Goal: Complete application form

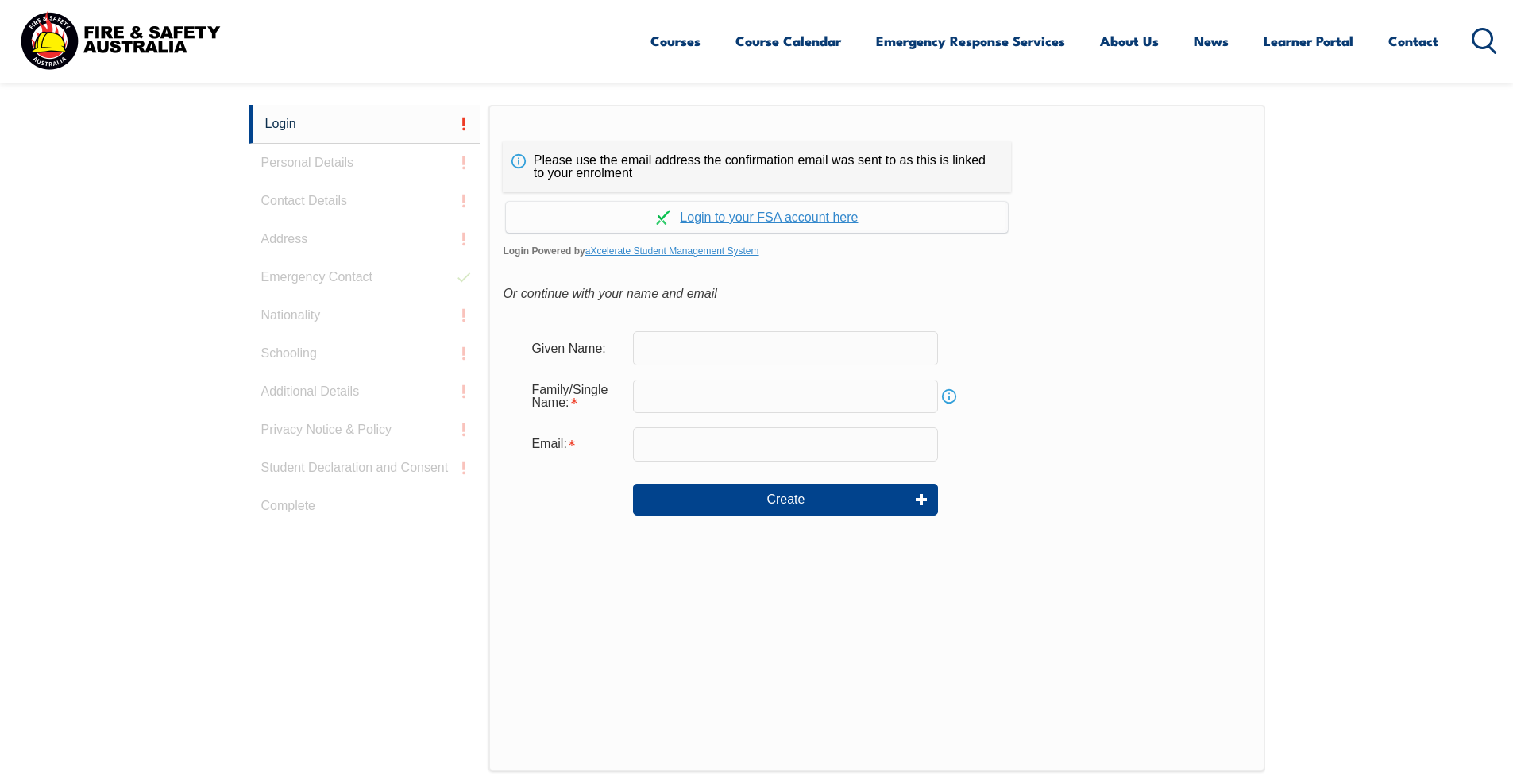
scroll to position [344, 0]
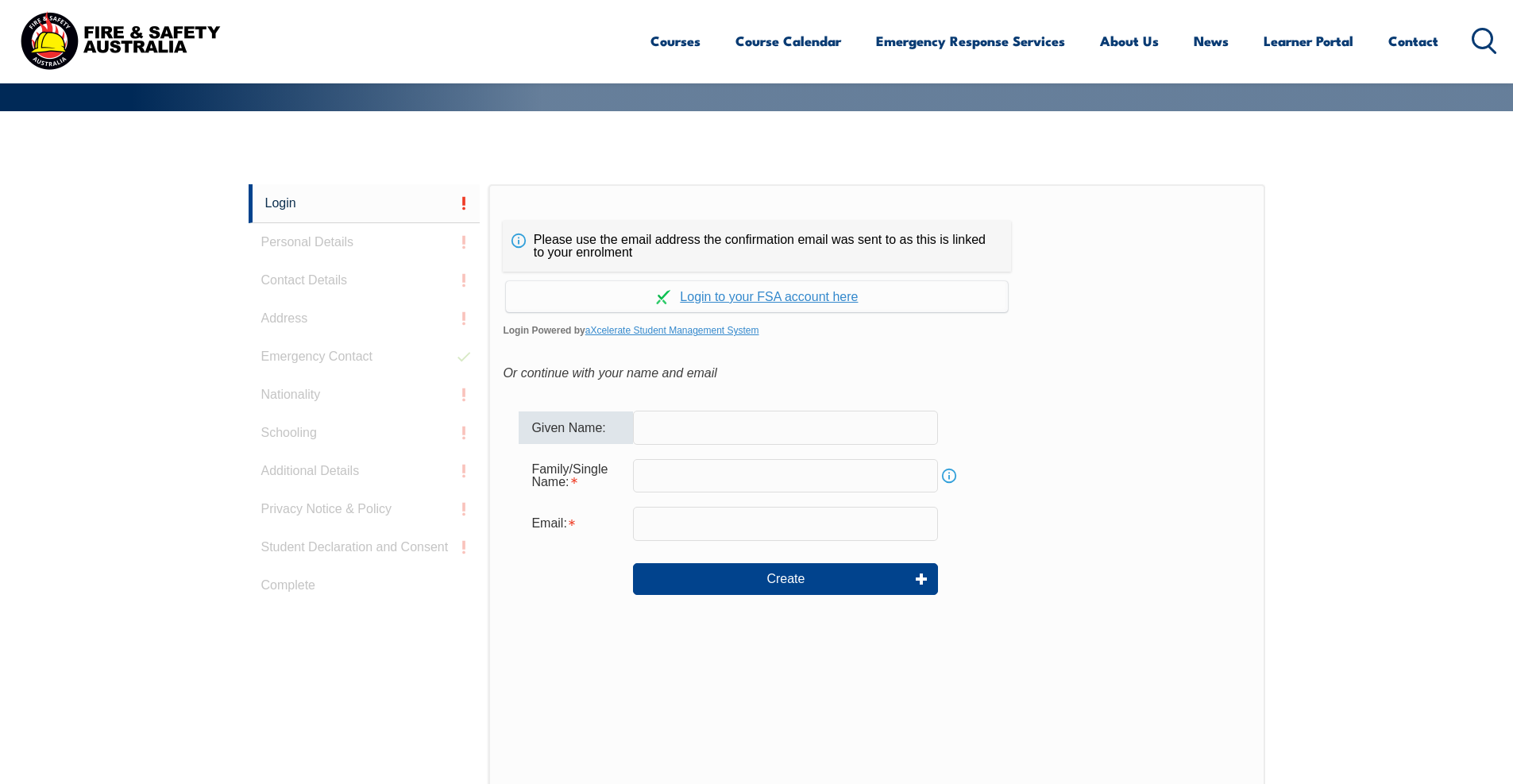
click at [694, 428] on input "text" at bounding box center [785, 428] width 305 height 33
type input "[PERSON_NAME]"
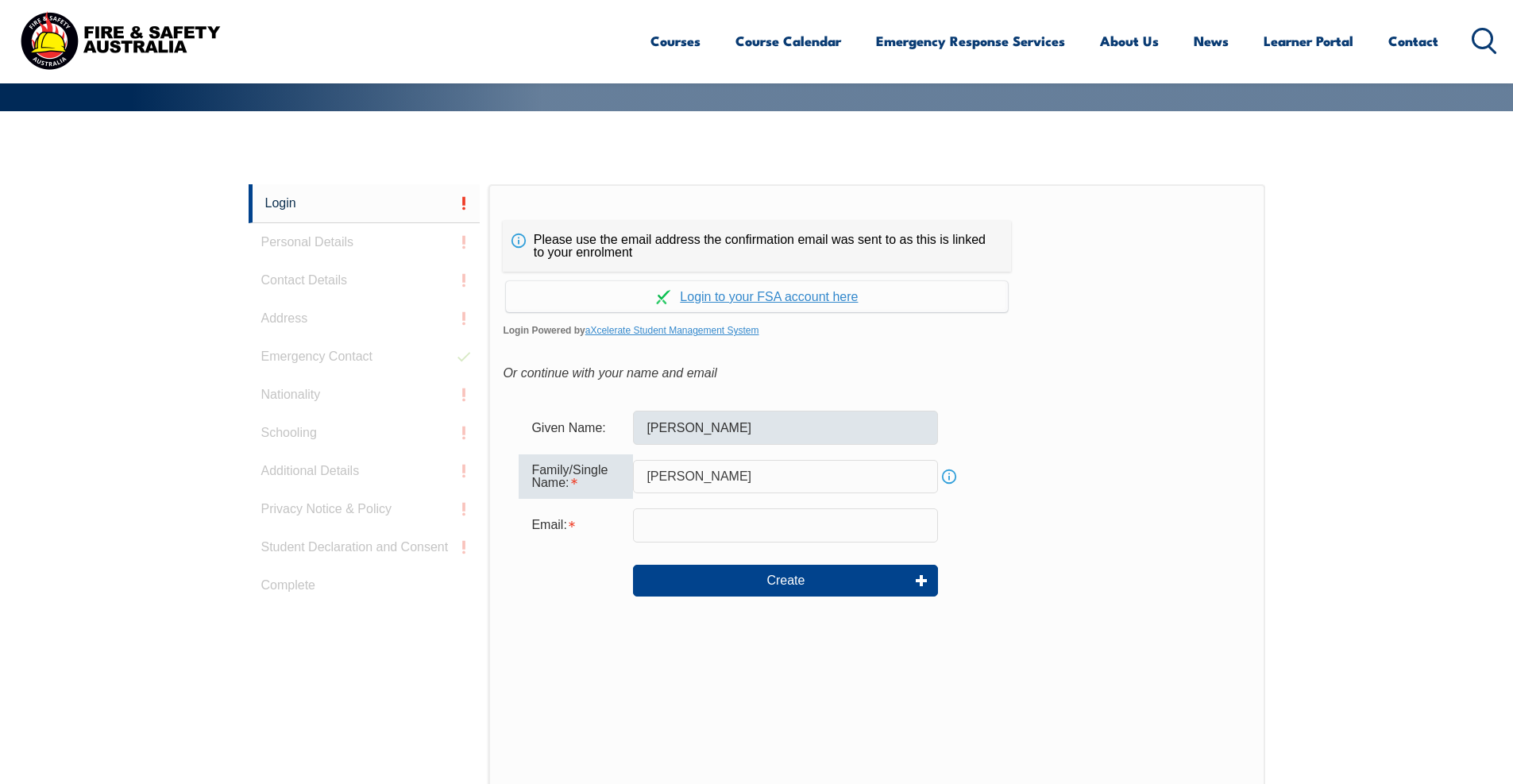
type input "[PERSON_NAME]"
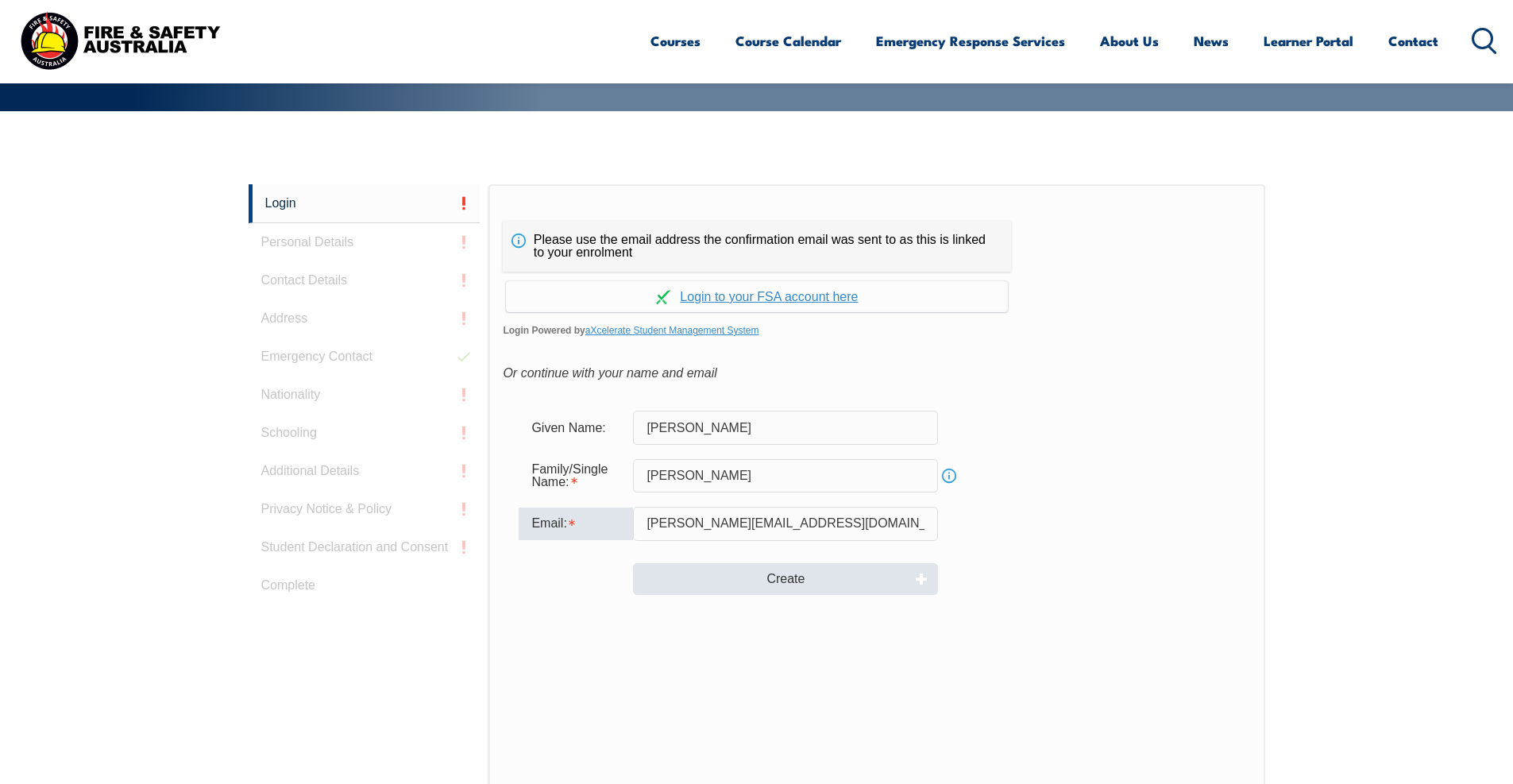
type input "melissa_fahl@pacificnational.com.au"
click at [747, 587] on button "Create" at bounding box center [785, 579] width 305 height 32
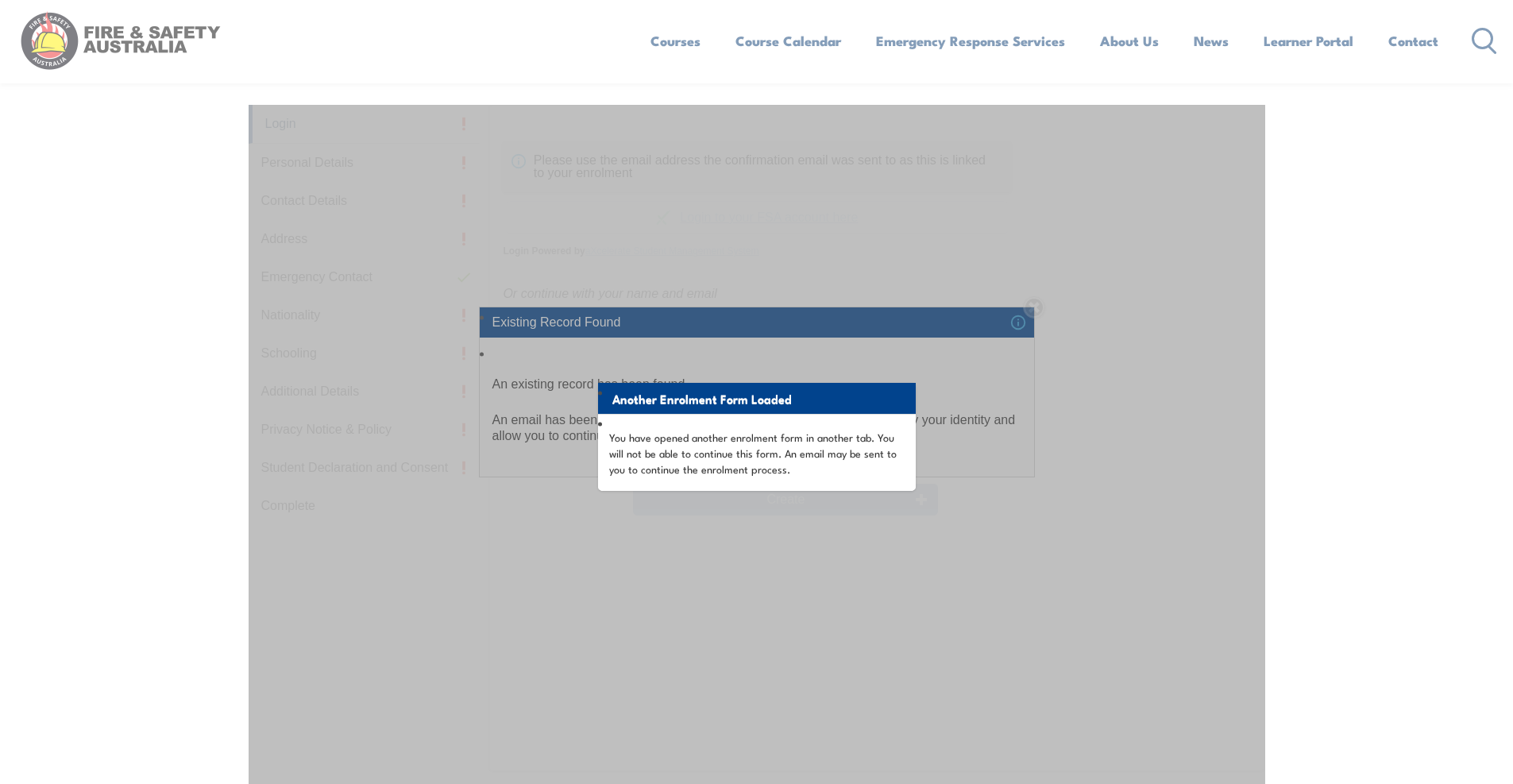
scroll to position [503, 0]
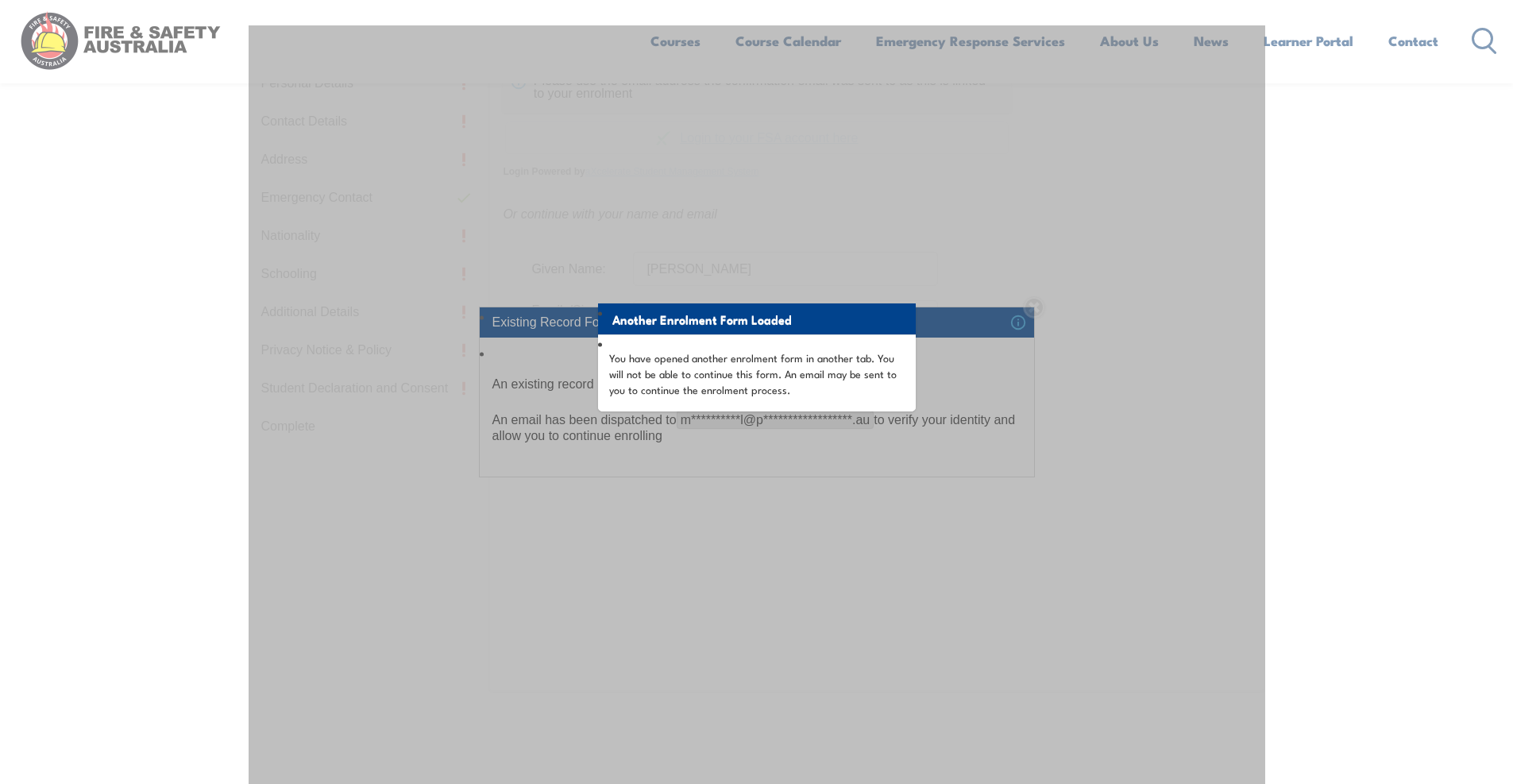
click at [871, 383] on p "You have opened another enrolment form in another tab. You will not be able to …" at bounding box center [756, 373] width 295 height 48
drag, startPoint x: 1038, startPoint y: 351, endPoint x: 1052, endPoint y: 367, distance: 21.3
click at [1049, 359] on div "Another Enrolment Form Loaded You have opened another enrolment form in another…" at bounding box center [756, 422] width 1017 height 793
click at [1086, 465] on div "Another Enrolment Form Loaded You have opened another enrolment form in another…" at bounding box center [756, 422] width 1017 height 793
click at [1085, 476] on div "Another Enrolment Form Loaded You have opened another enrolment form in another…" at bounding box center [756, 422] width 1017 height 793
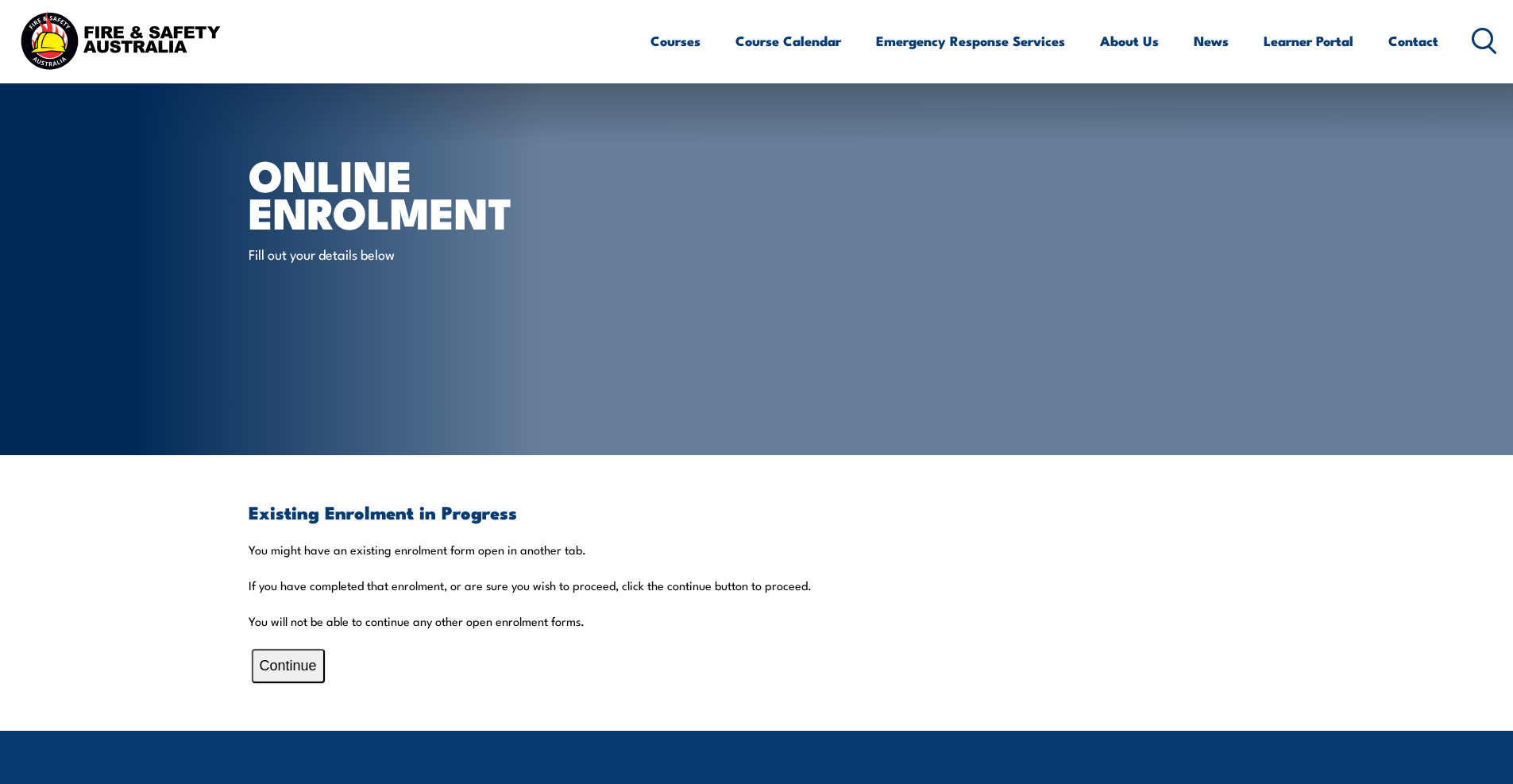
scroll to position [79, 0]
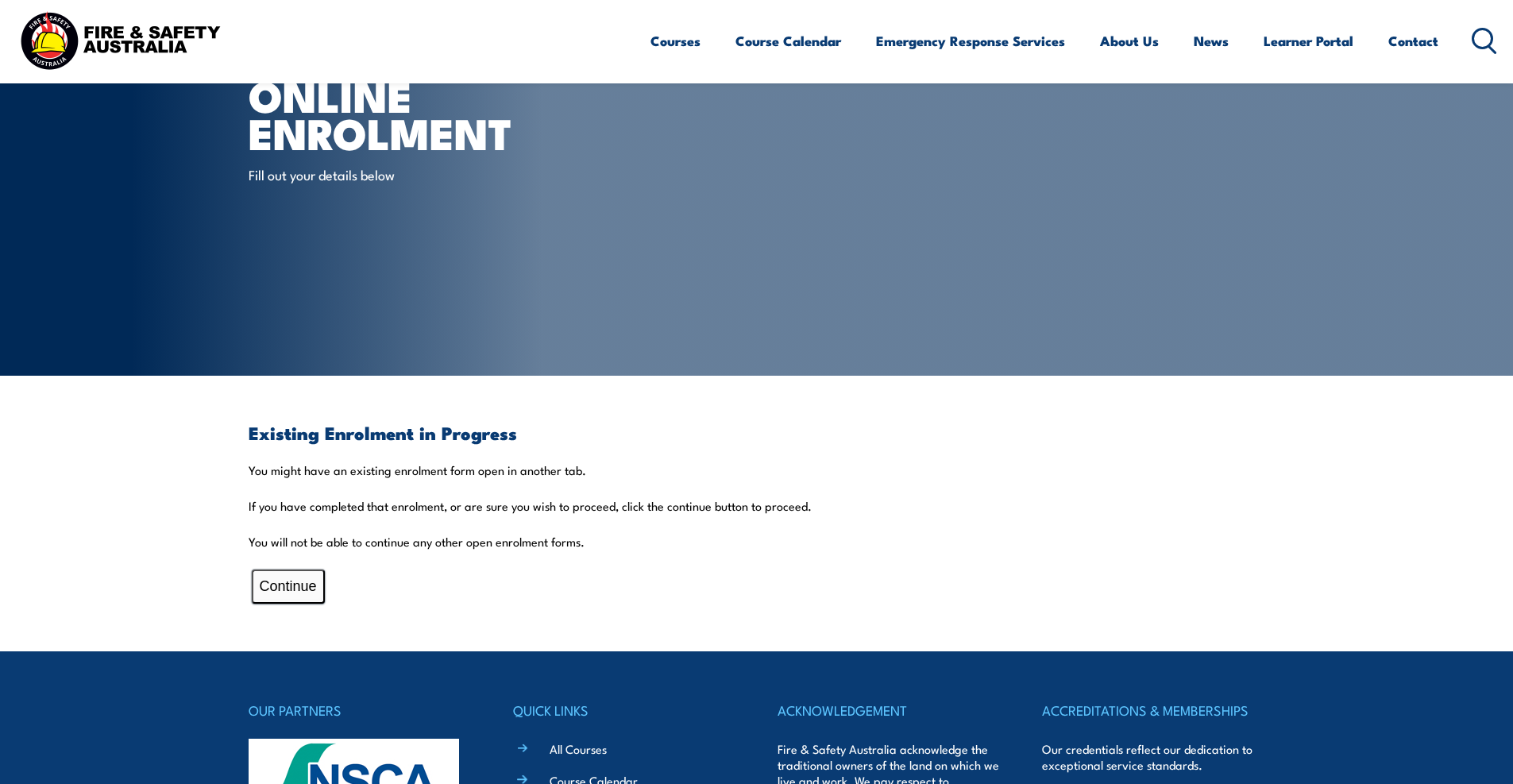
click at [289, 590] on button "Continue" at bounding box center [288, 586] width 73 height 34
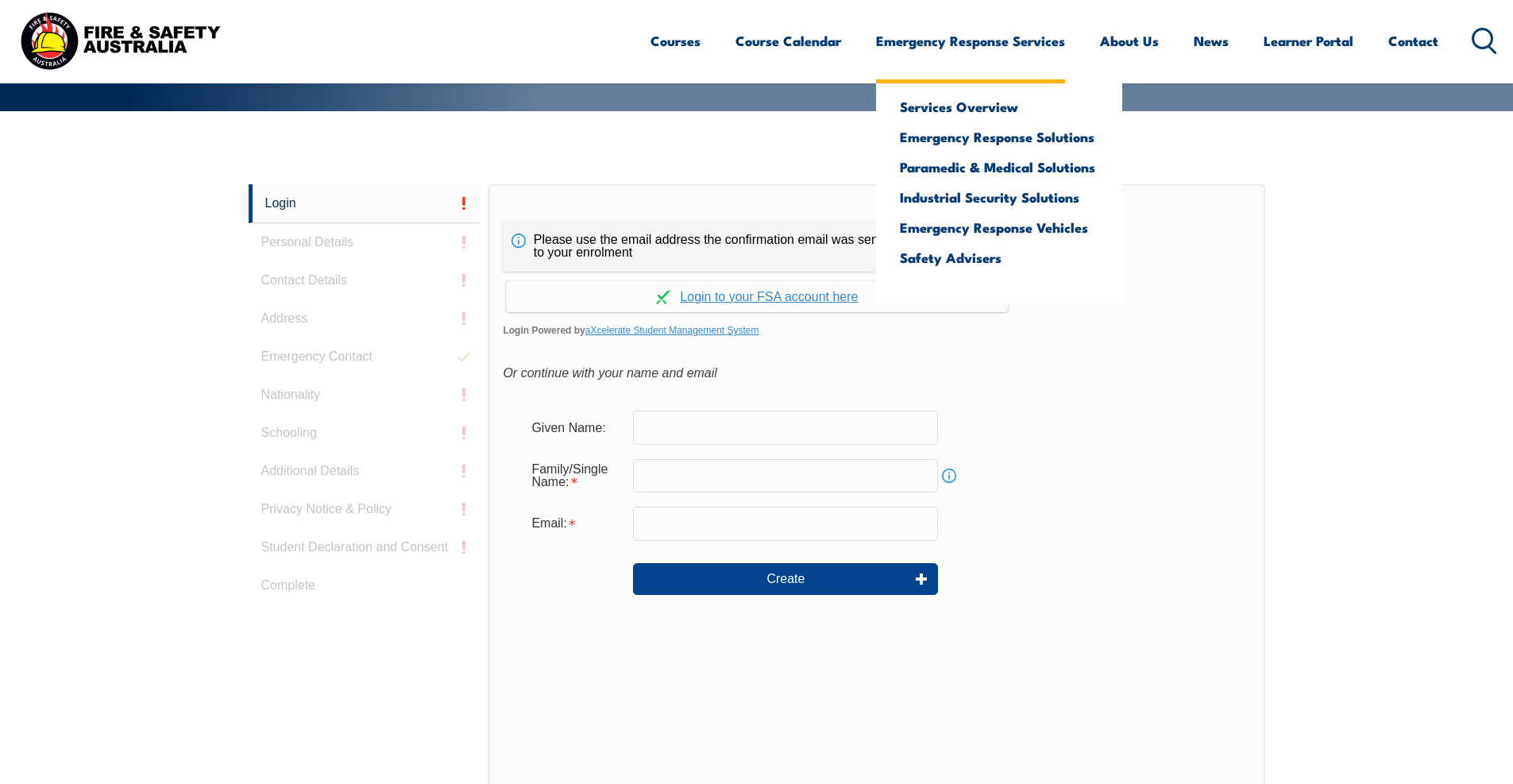
scroll to position [185, 0]
